Goal: Information Seeking & Learning: Learn about a topic

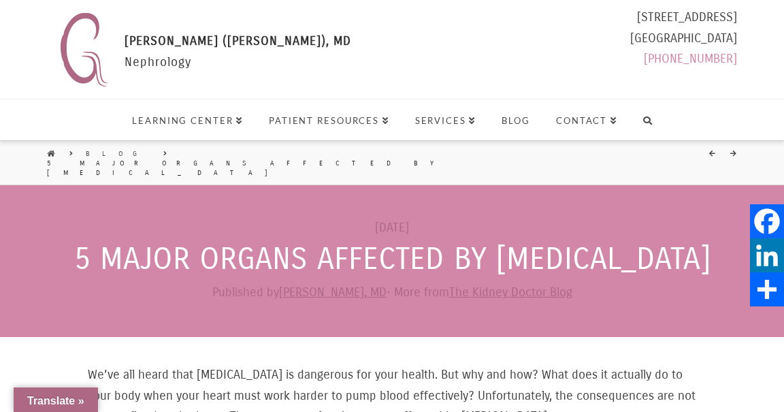
scroll to position [211, 0]
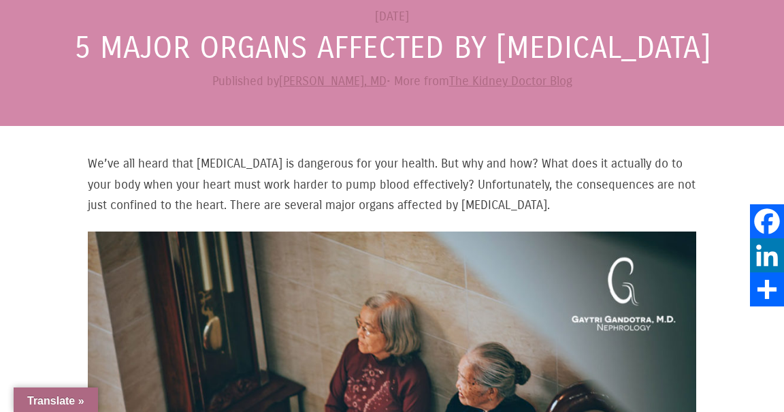
select select "Language Translate Widget"
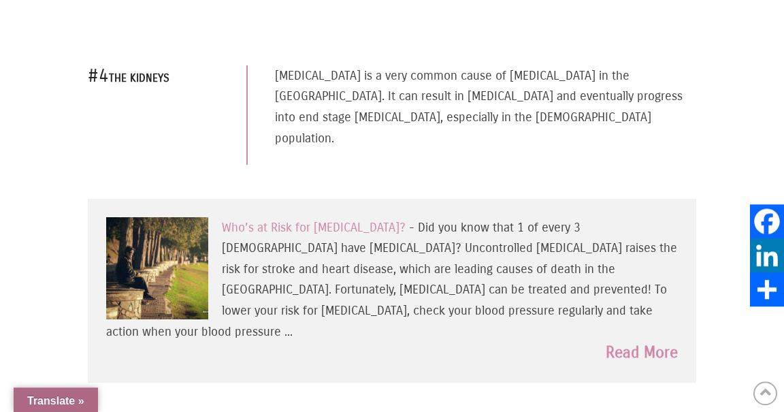
scroll to position [1614, 0]
click at [647, 342] on link "Read More" at bounding box center [642, 353] width 72 height 22
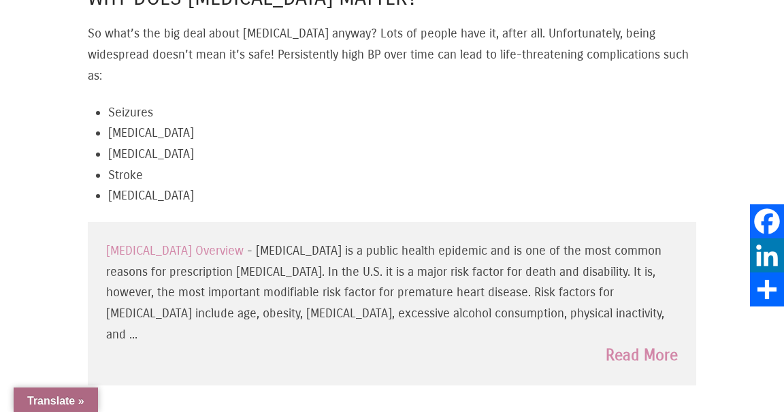
scroll to position [1383, 0]
click at [643, 344] on link "Read More" at bounding box center [642, 355] width 72 height 22
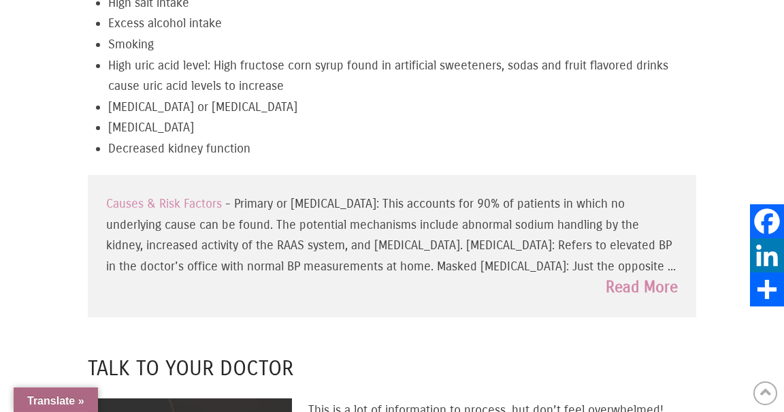
scroll to position [2073, 0]
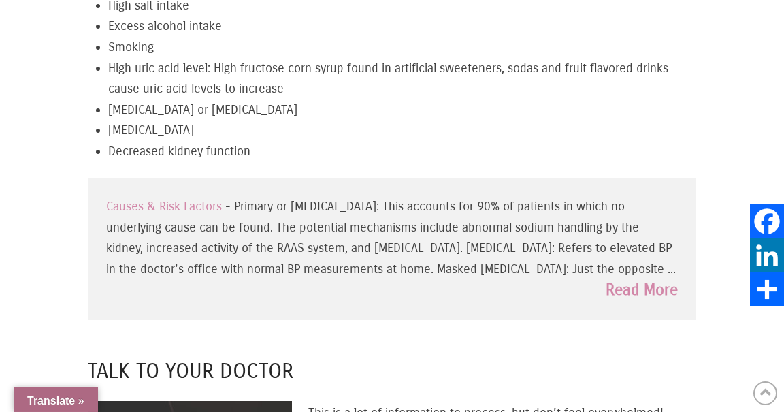
click at [650, 287] on link "Read More" at bounding box center [642, 290] width 72 height 22
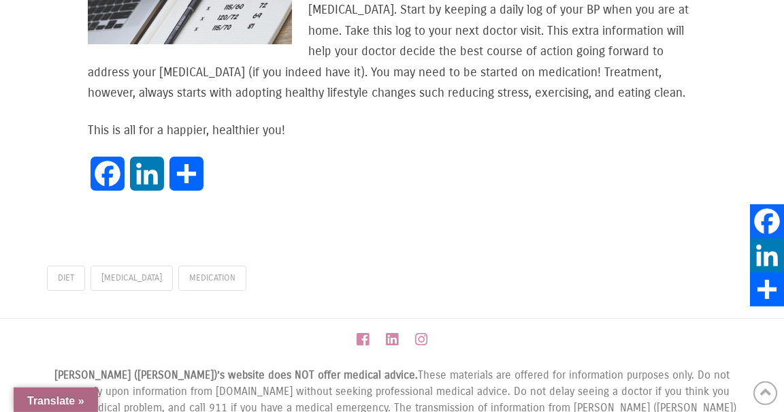
scroll to position [2587, 0]
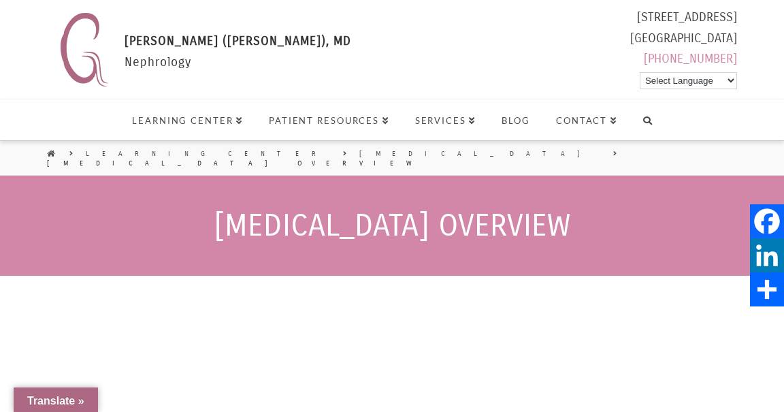
click at [636, 344] on div at bounding box center [645, 402] width 101 height 227
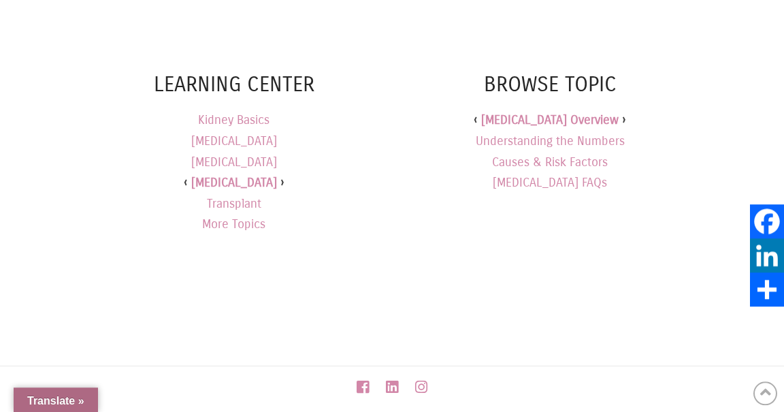
scroll to position [2291, 0]
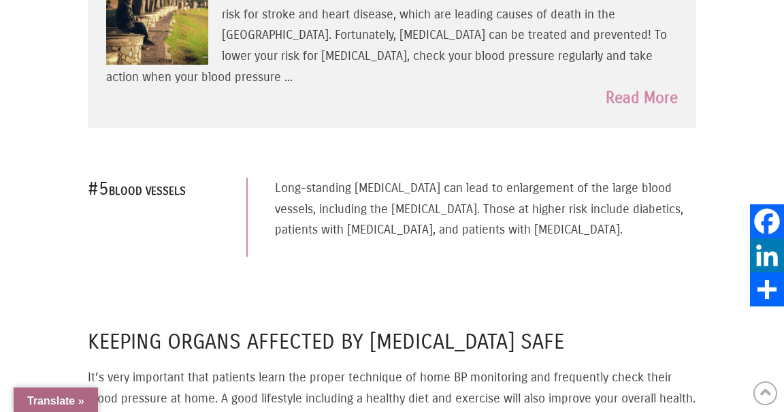
scroll to position [1868, 0]
